Goal: Transaction & Acquisition: Purchase product/service

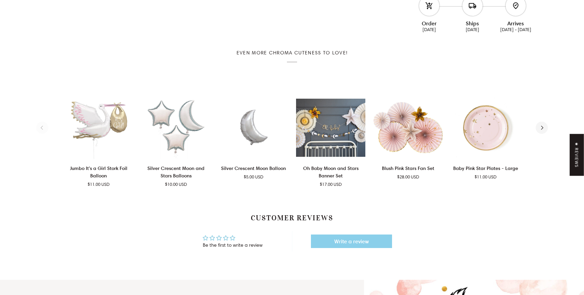
scroll to position [424, 0]
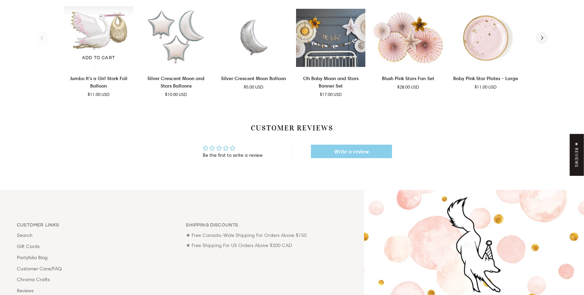
click at [109, 31] on img "Jumbo It's a Girl Stork Foil Balloon" at bounding box center [98, 37] width 69 height 63
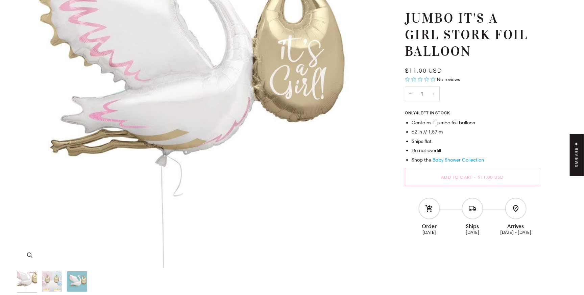
scroll to position [12, 0]
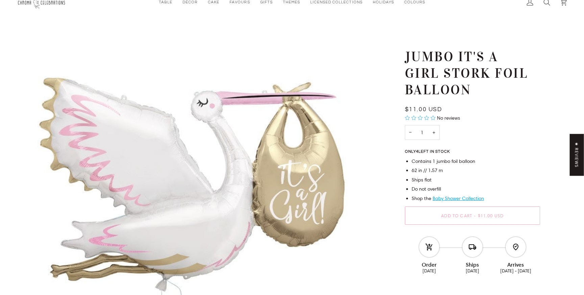
drag, startPoint x: 447, startPoint y: 76, endPoint x: 479, endPoint y: 90, distance: 35.0
click at [479, 90] on h1 "Jumbo It's a Girl Stork Foil Balloon" at bounding box center [470, 73] width 130 height 49
drag, startPoint x: 472, startPoint y: 89, endPoint x: 406, endPoint y: 78, distance: 67.7
click at [406, 79] on h1 "Jumbo It's a Girl Stork Foil Balloon" at bounding box center [470, 73] width 130 height 49
click at [406, 78] on h1 "Jumbo It's a Girl Stork Foil Balloon" at bounding box center [470, 73] width 130 height 49
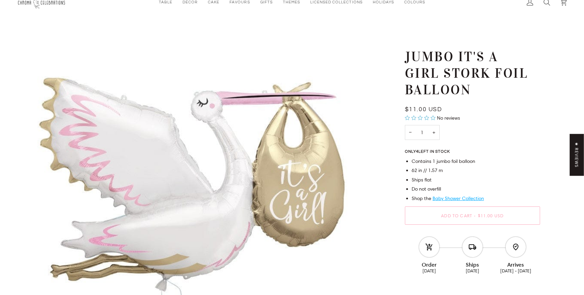
click at [406, 78] on h1 "Jumbo It's a Girl Stork Foil Balloon" at bounding box center [470, 73] width 130 height 49
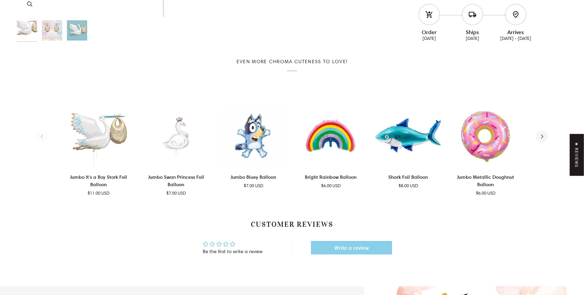
scroll to position [0, 0]
